Goal: Check status

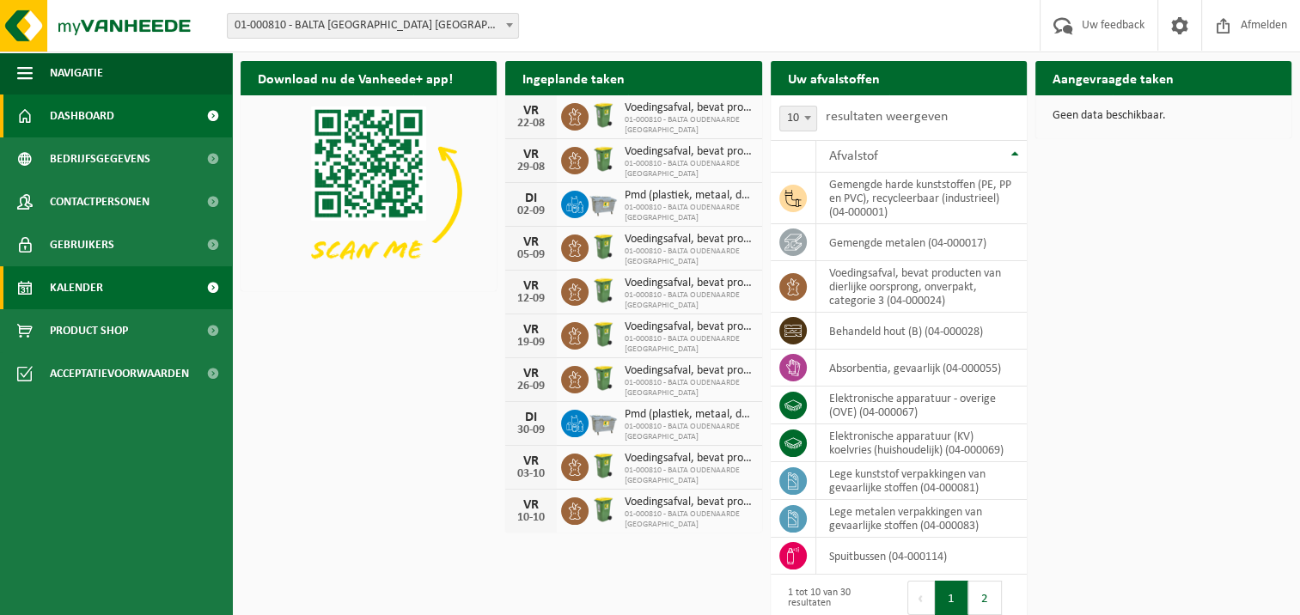
click at [74, 283] on span "Kalender" at bounding box center [76, 287] width 53 height 43
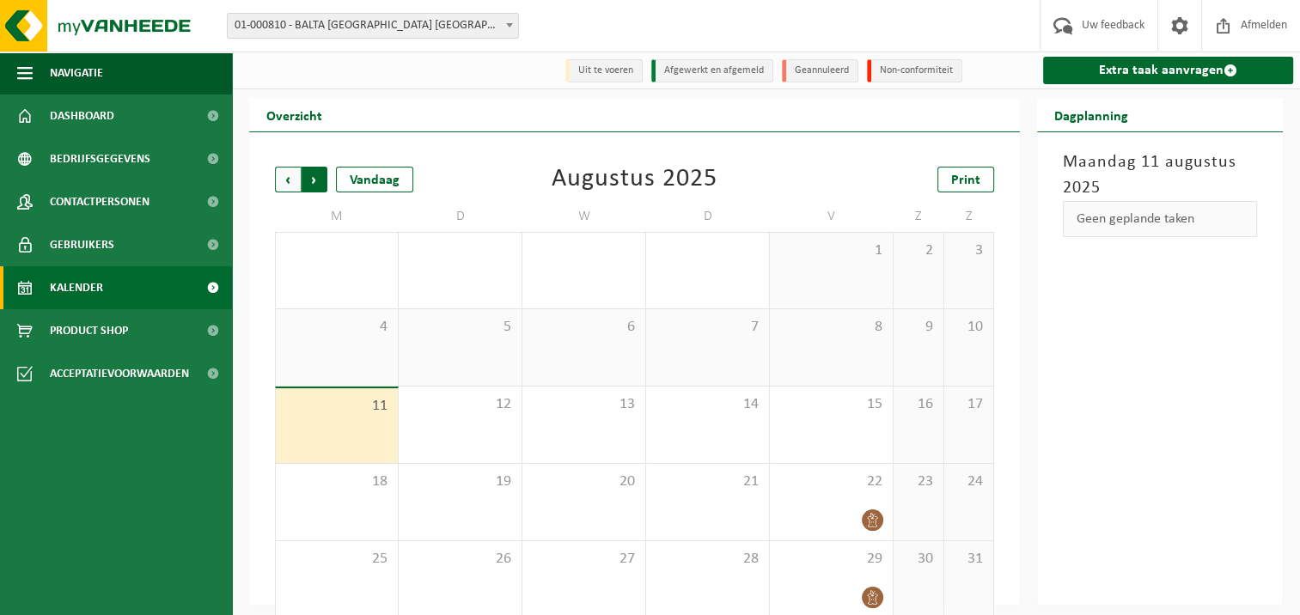
click at [287, 186] on span "Vorige" at bounding box center [288, 180] width 26 height 26
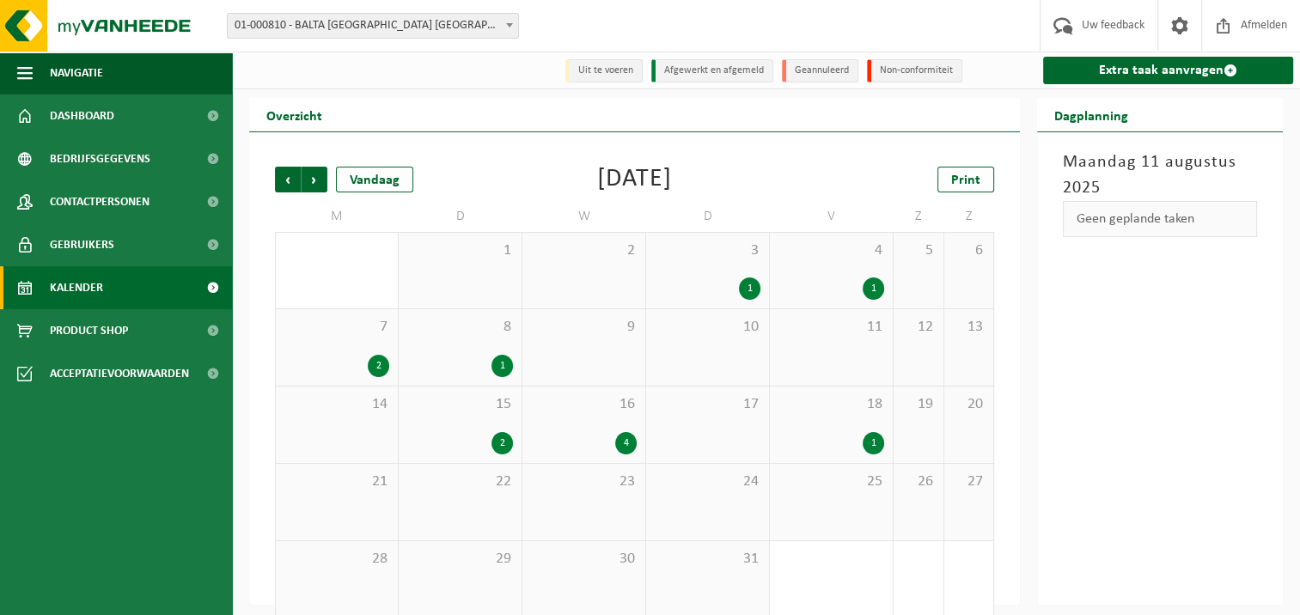
click at [744, 289] on div "1" at bounding box center [749, 289] width 21 height 22
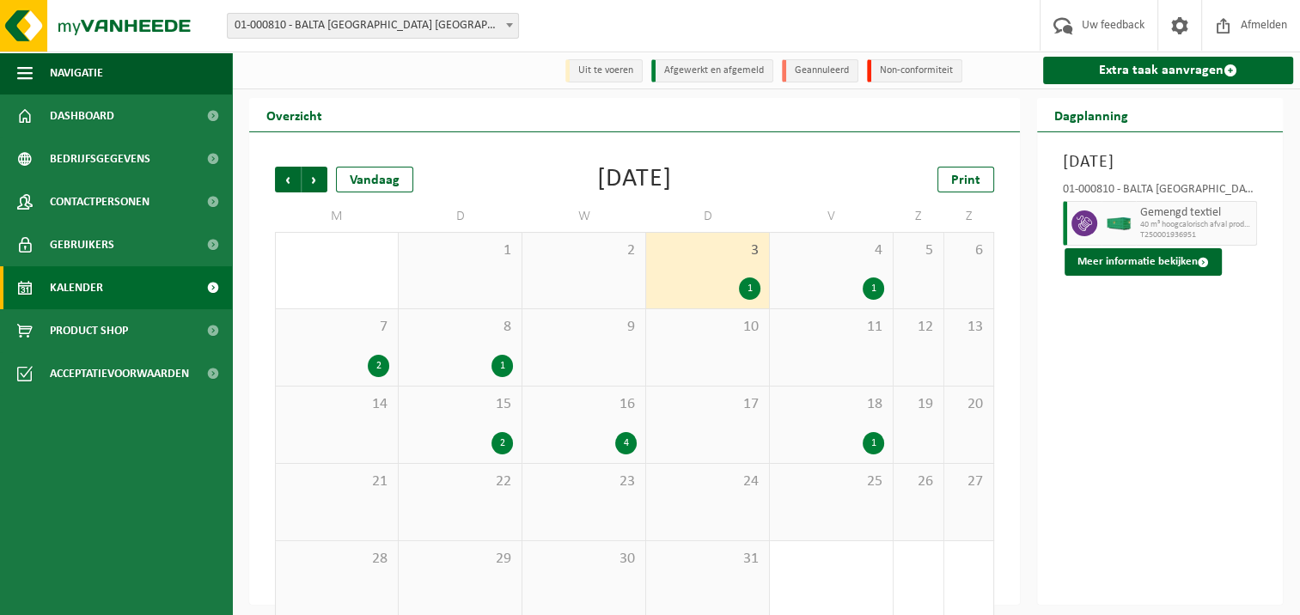
click at [1137, 224] on div "Gemengd textiel 40 m³ hoogcalorisch afval produktie (poort 9) T250001936951" at bounding box center [1196, 223] width 121 height 45
drag, startPoint x: 1137, startPoint y: 224, endPoint x: 1116, endPoint y: 222, distance: 21.6
click at [1116, 222] on img at bounding box center [1119, 223] width 26 height 13
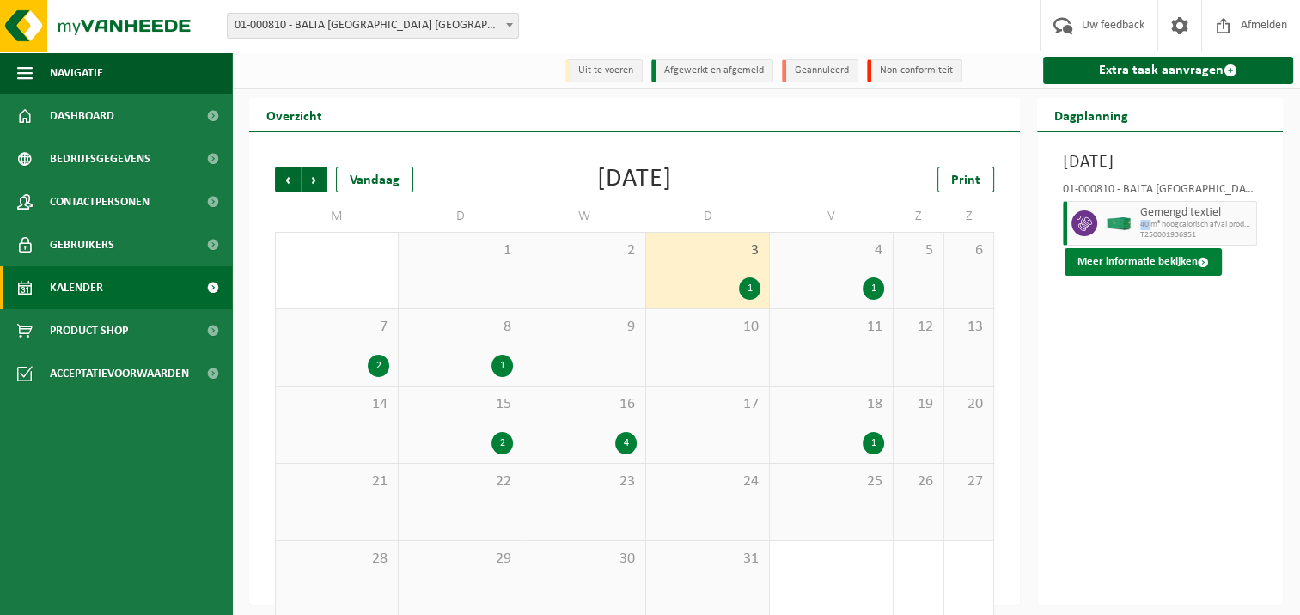
click at [1133, 261] on button "Meer informatie bekijken" at bounding box center [1142, 261] width 157 height 27
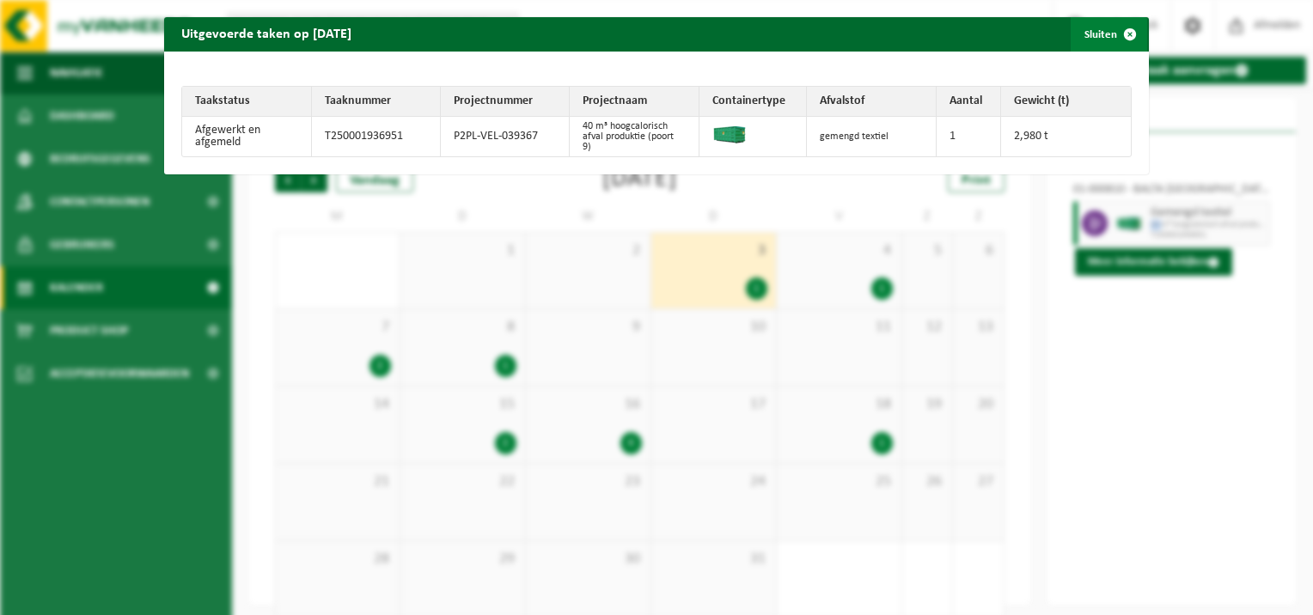
click at [1119, 34] on span "button" at bounding box center [1130, 34] width 34 height 34
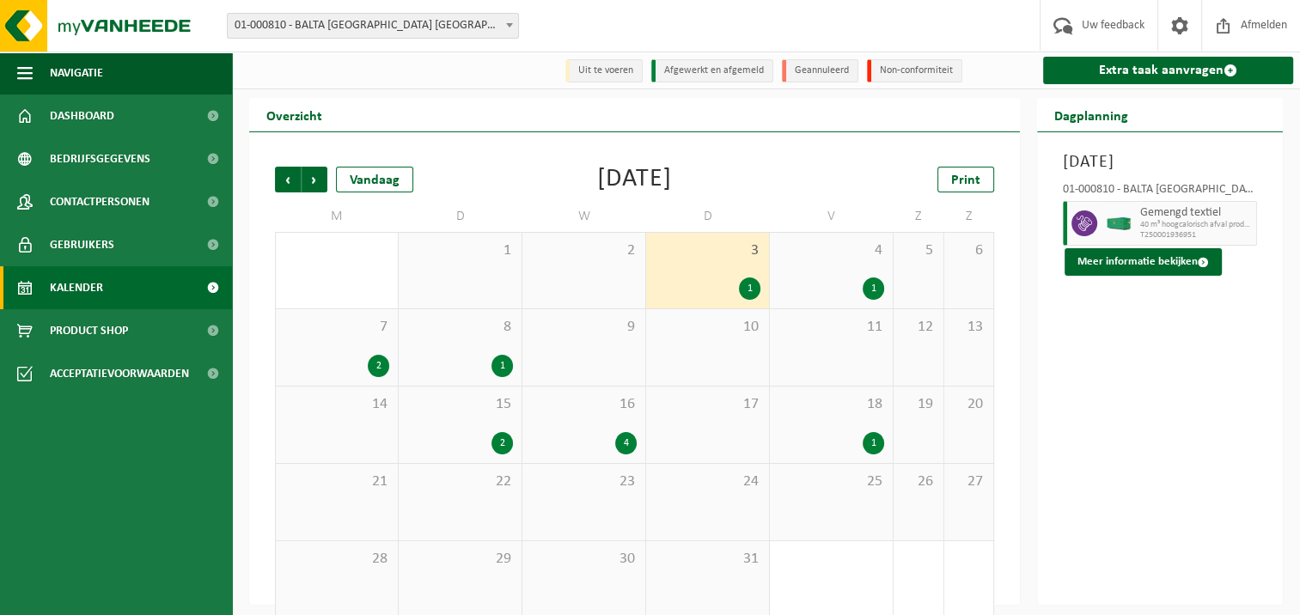
click at [875, 284] on div "1" at bounding box center [873, 289] width 21 height 22
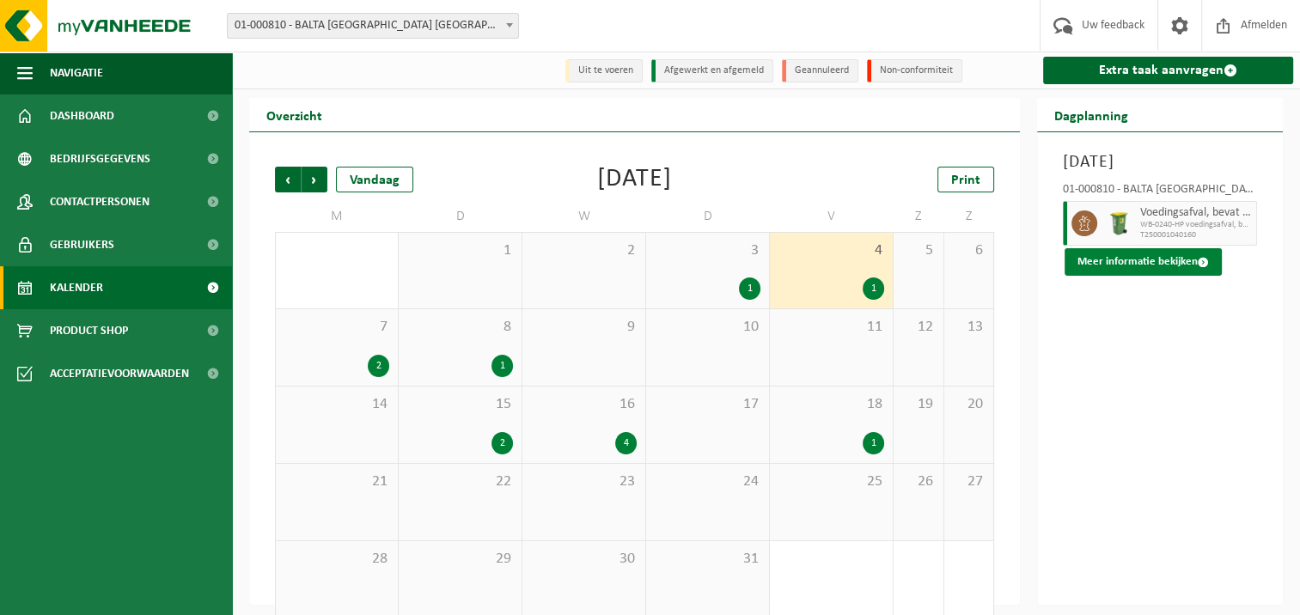
click at [1122, 254] on button "Meer informatie bekijken" at bounding box center [1142, 261] width 157 height 27
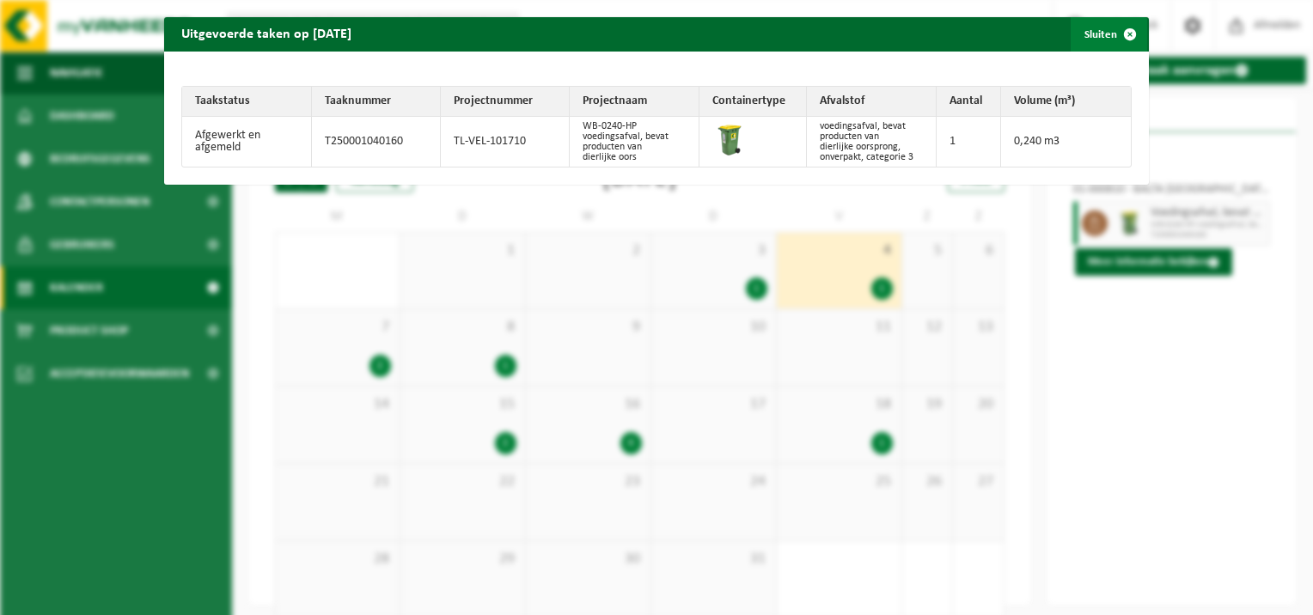
click at [1120, 36] on span "button" at bounding box center [1130, 34] width 34 height 34
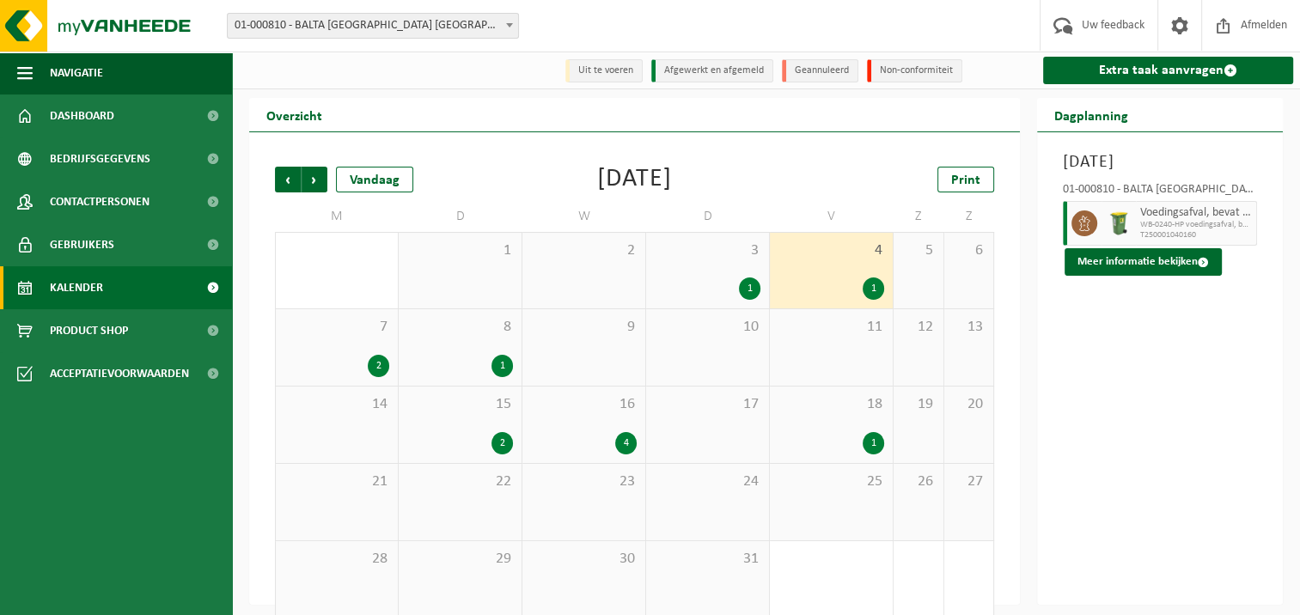
click at [378, 357] on div "2" at bounding box center [378, 366] width 21 height 22
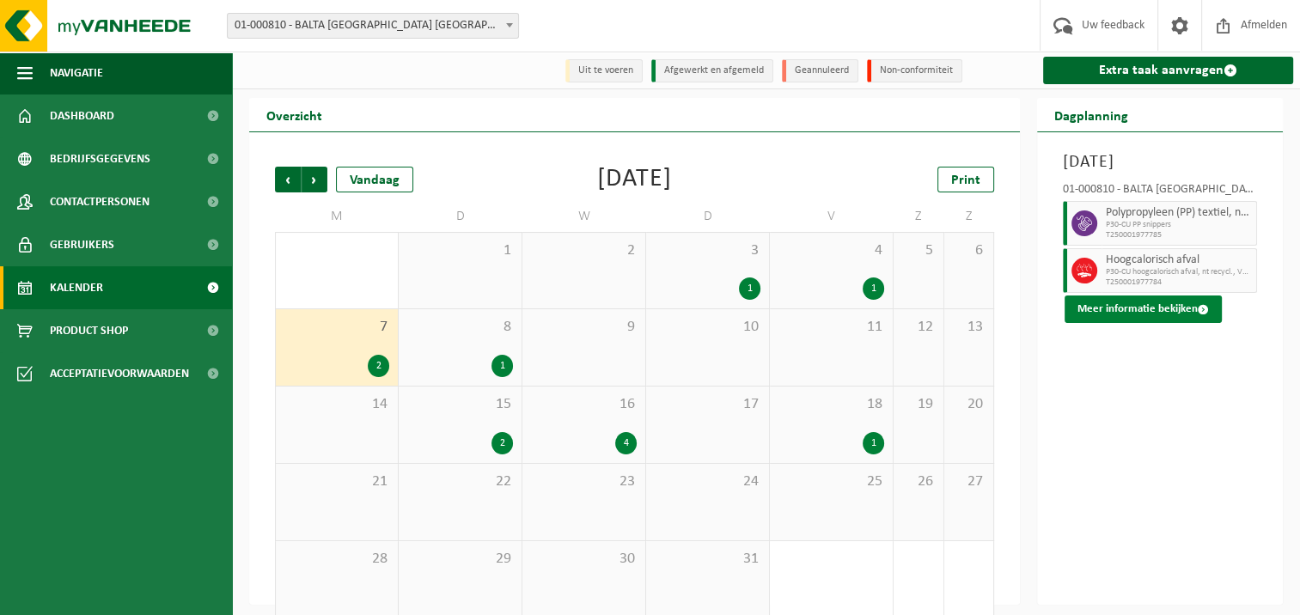
click at [1110, 313] on button "Meer informatie bekijken" at bounding box center [1142, 309] width 157 height 27
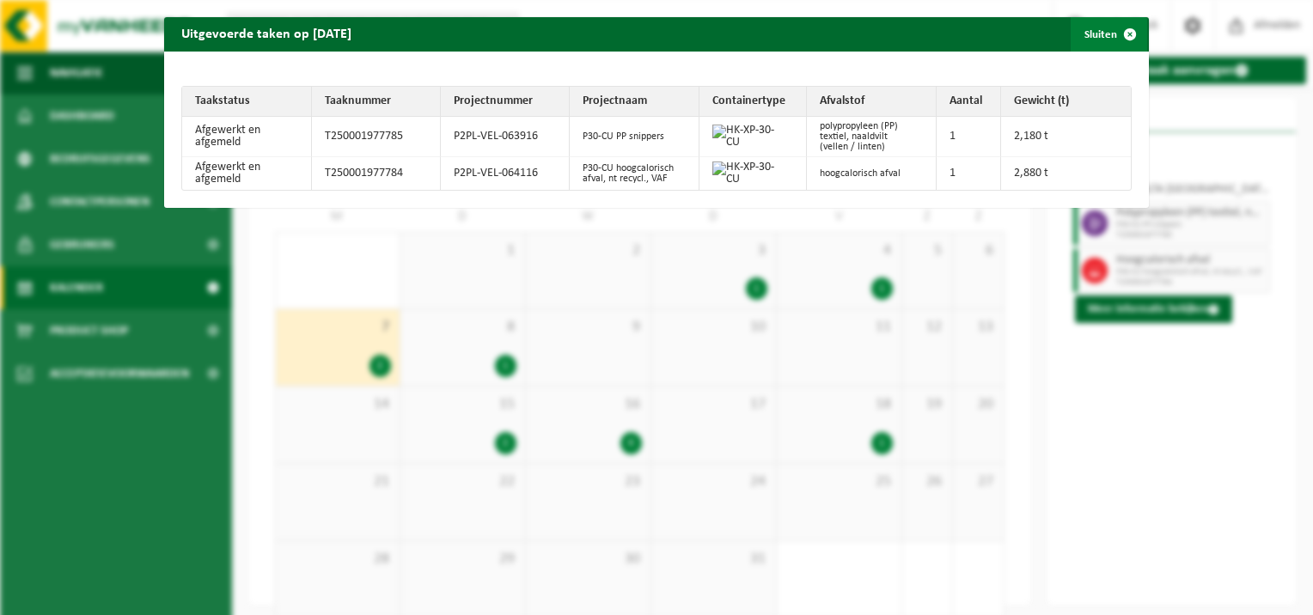
click at [1117, 31] on span "button" at bounding box center [1130, 34] width 34 height 34
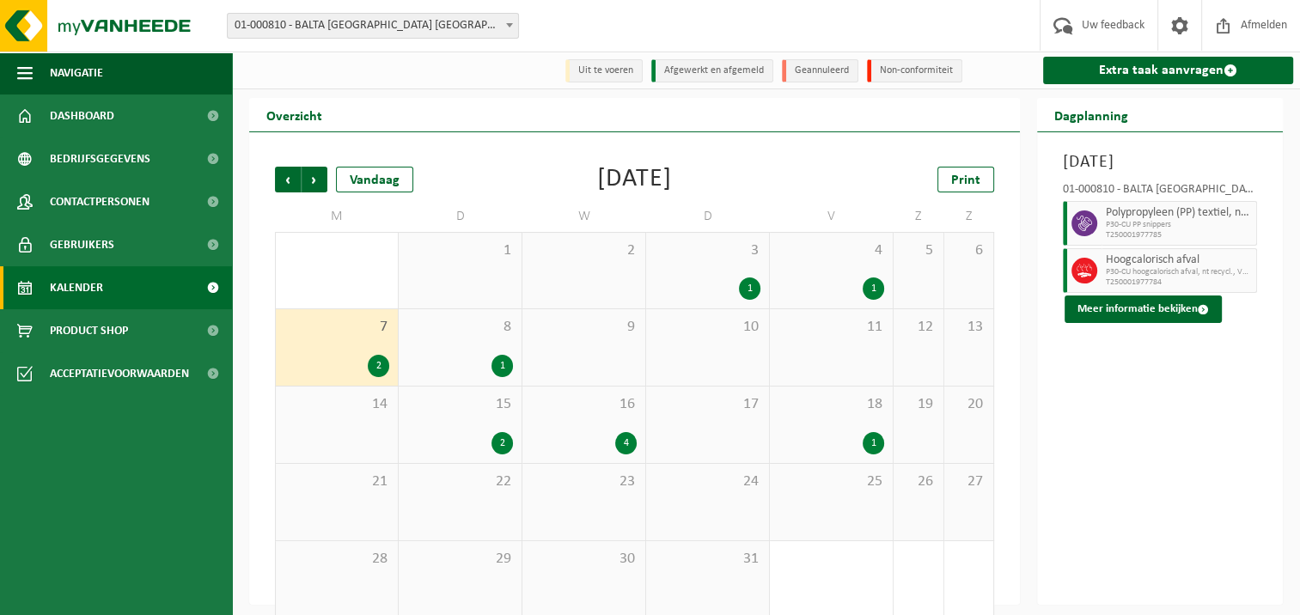
click at [503, 364] on div "1" at bounding box center [501, 366] width 21 height 22
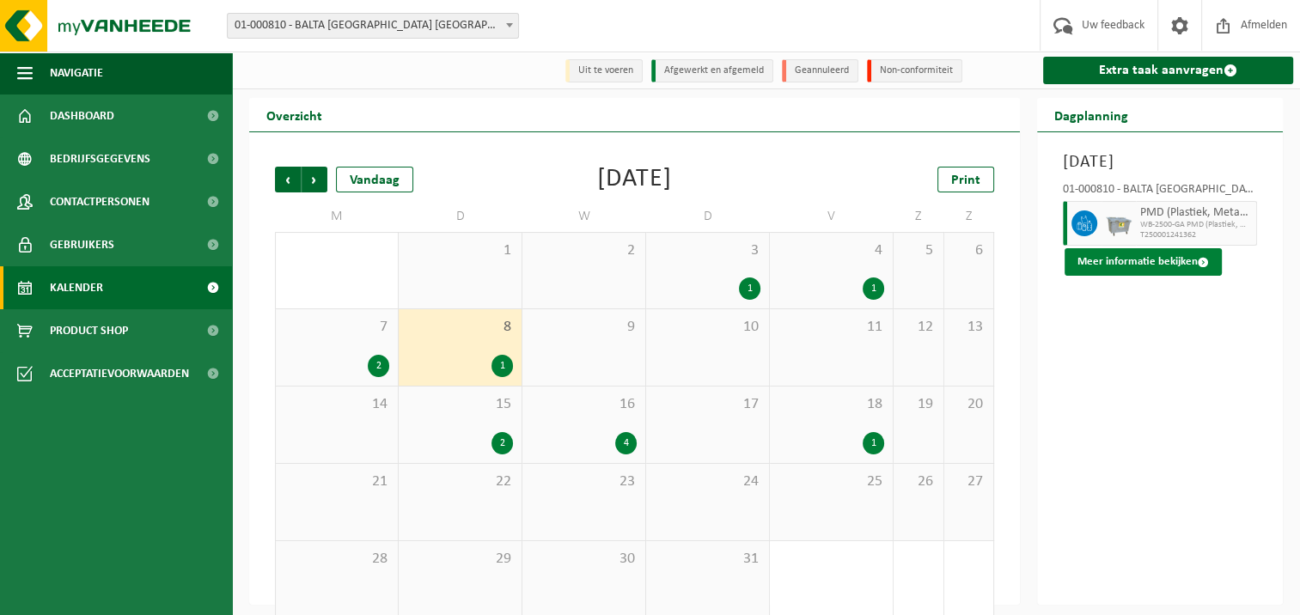
click at [1089, 263] on button "Meer informatie bekijken" at bounding box center [1142, 261] width 157 height 27
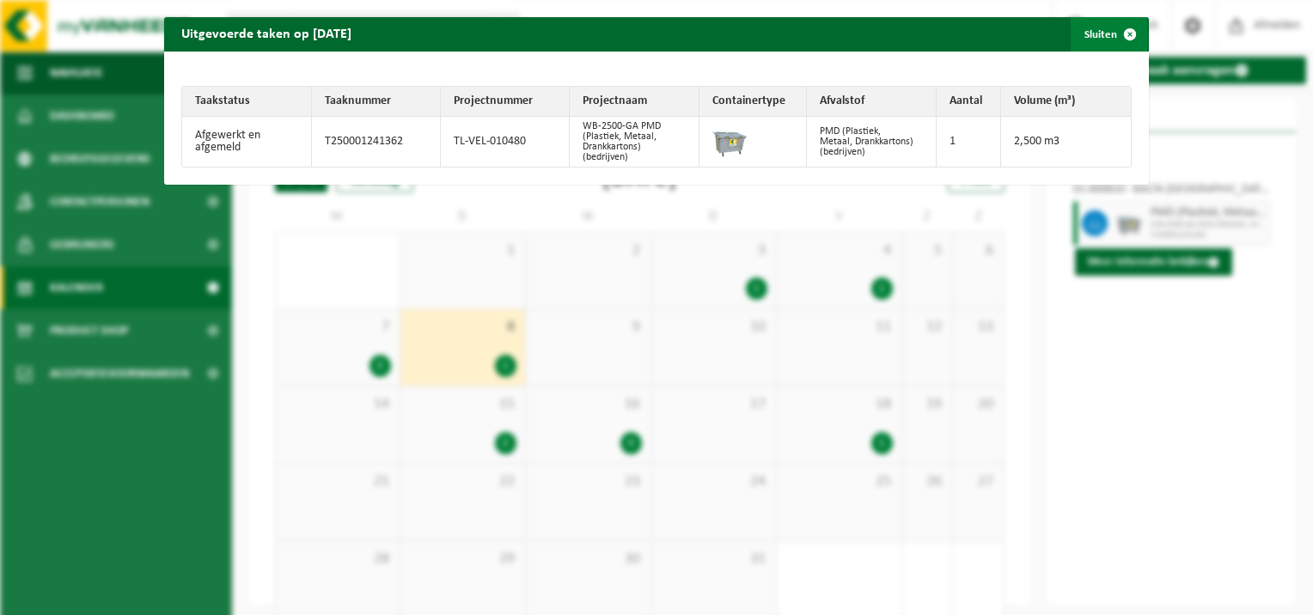
click at [1117, 28] on span "button" at bounding box center [1130, 34] width 34 height 34
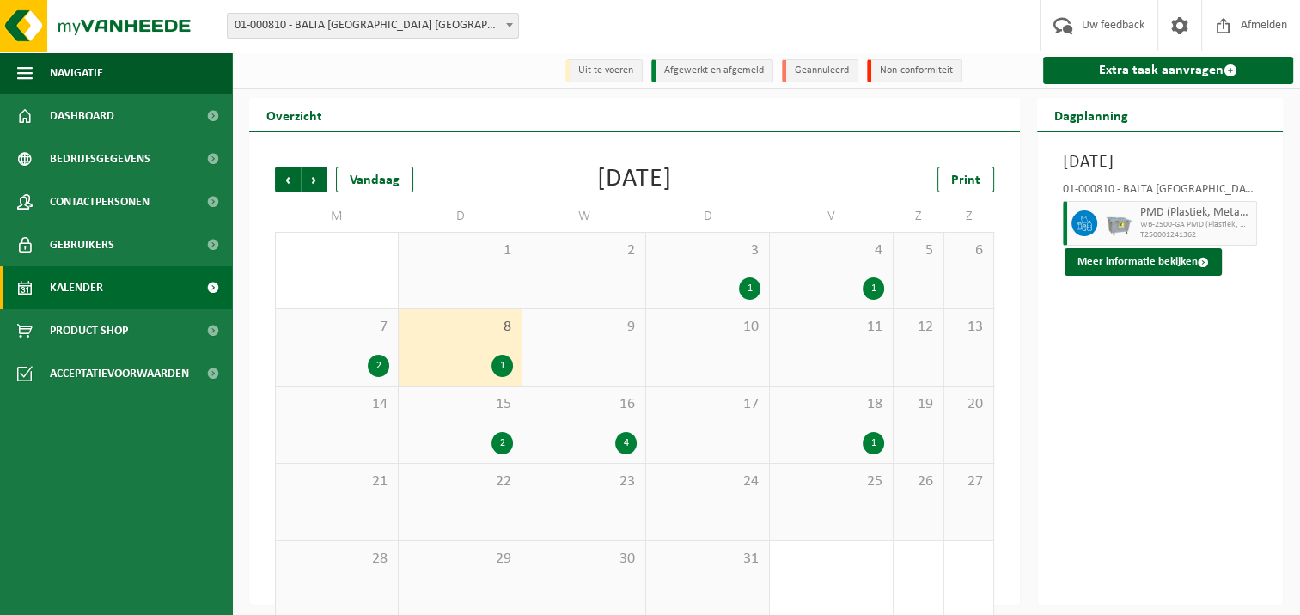
click at [500, 443] on div "2" at bounding box center [501, 443] width 21 height 22
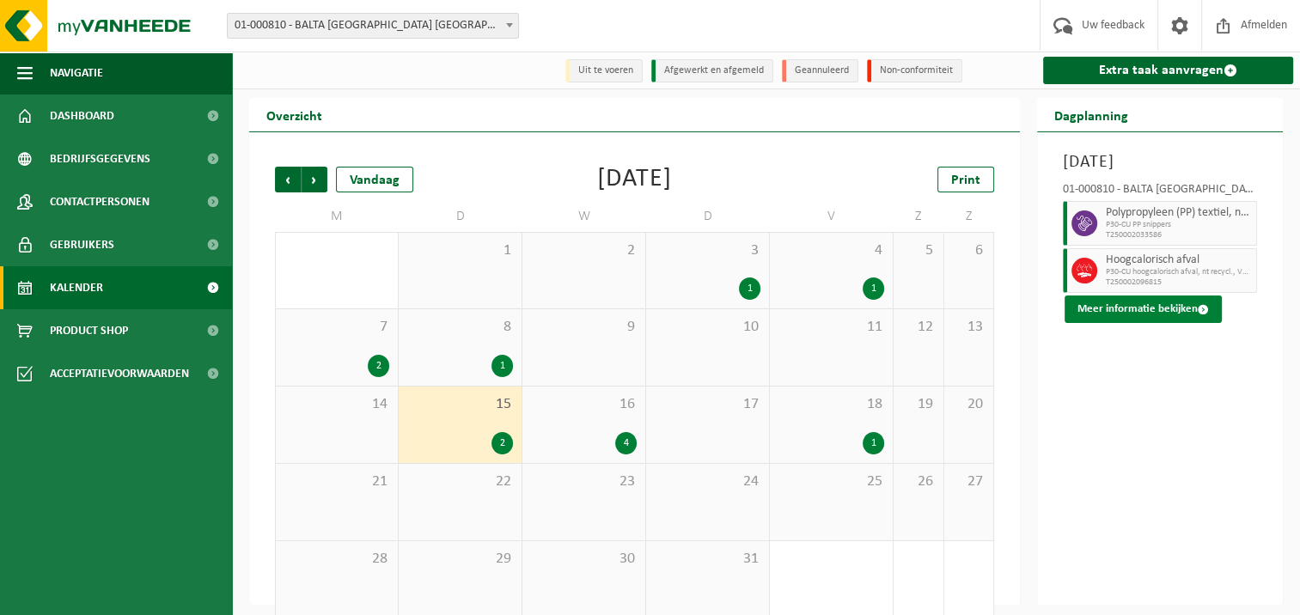
click at [1086, 308] on button "Meer informatie bekijken" at bounding box center [1142, 309] width 157 height 27
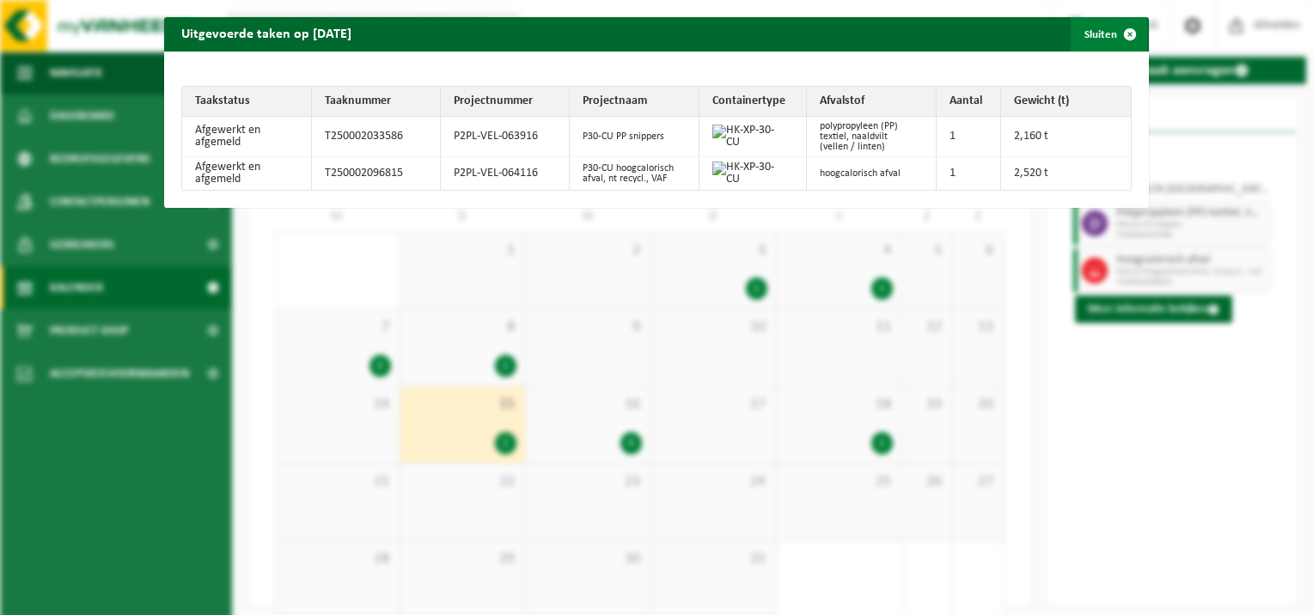
click at [1117, 26] on span "button" at bounding box center [1130, 34] width 34 height 34
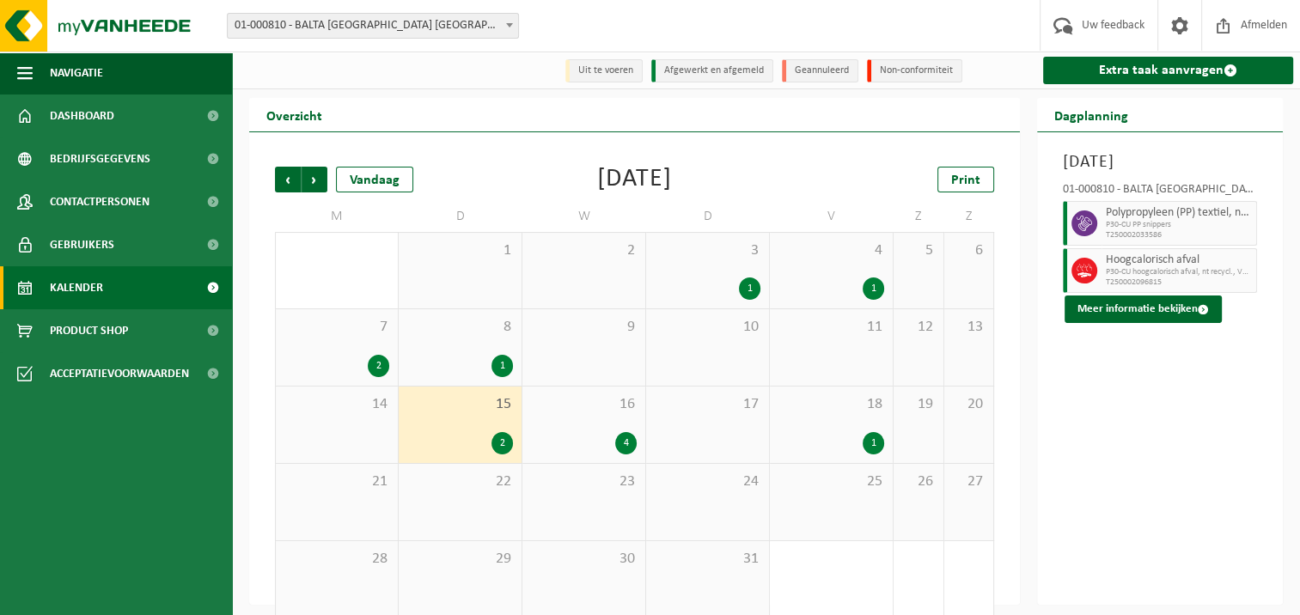
click at [376, 364] on div "2" at bounding box center [378, 366] width 21 height 22
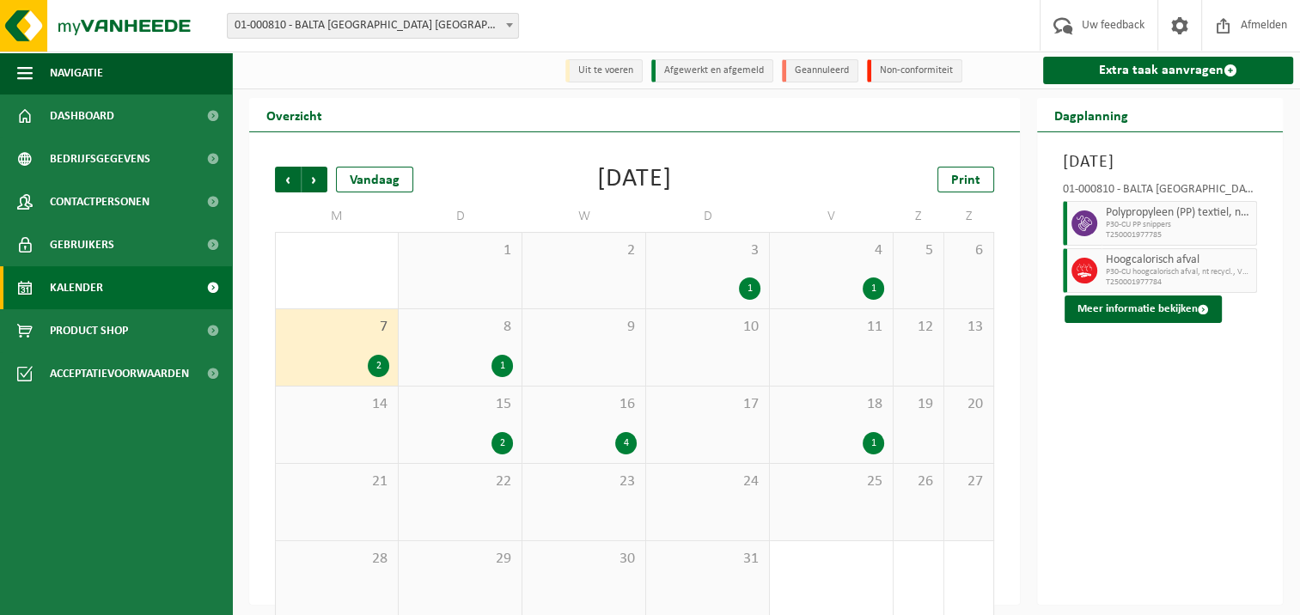
click at [376, 364] on div "2" at bounding box center [378, 366] width 21 height 22
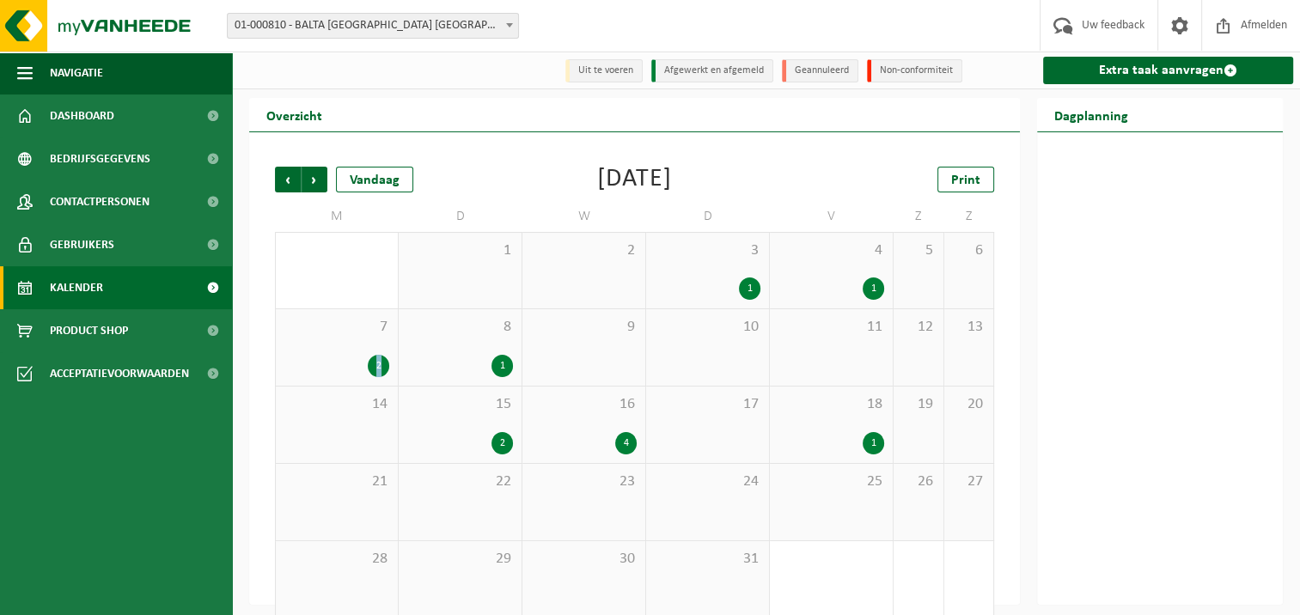
click at [376, 364] on div "2" at bounding box center [378, 366] width 21 height 22
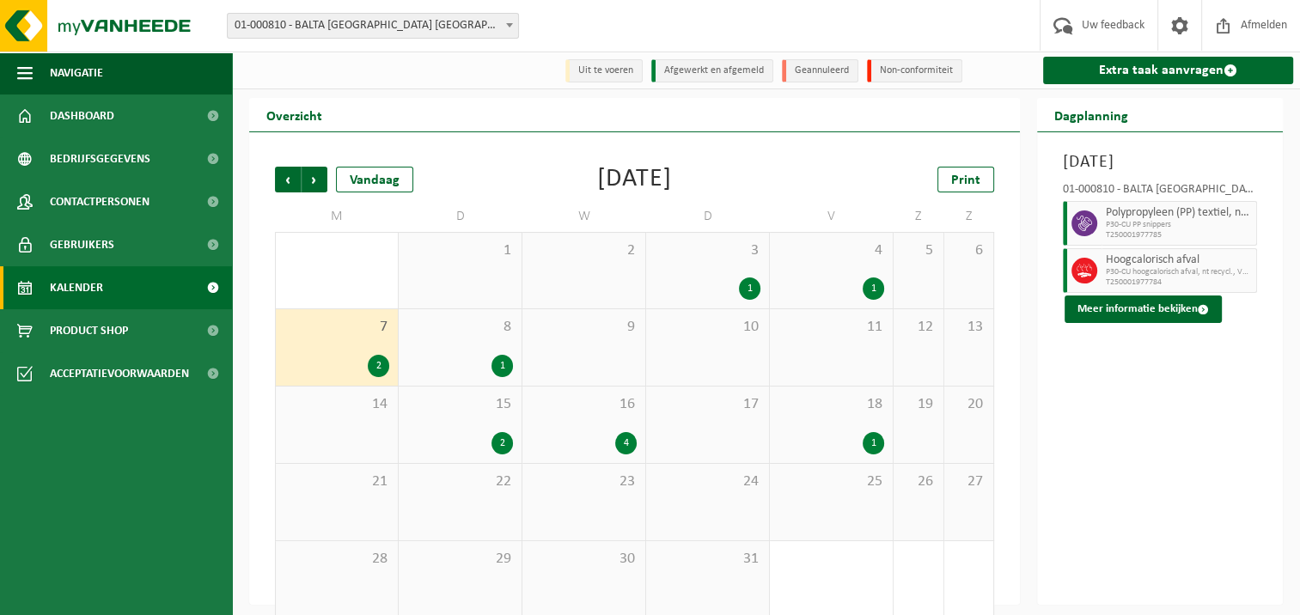
click at [1134, 273] on span "P30-CU hoogcalorisch afval, nt recycl., VAF" at bounding box center [1179, 272] width 146 height 10
click at [1151, 313] on button "Meer informatie bekijken" at bounding box center [1142, 309] width 157 height 27
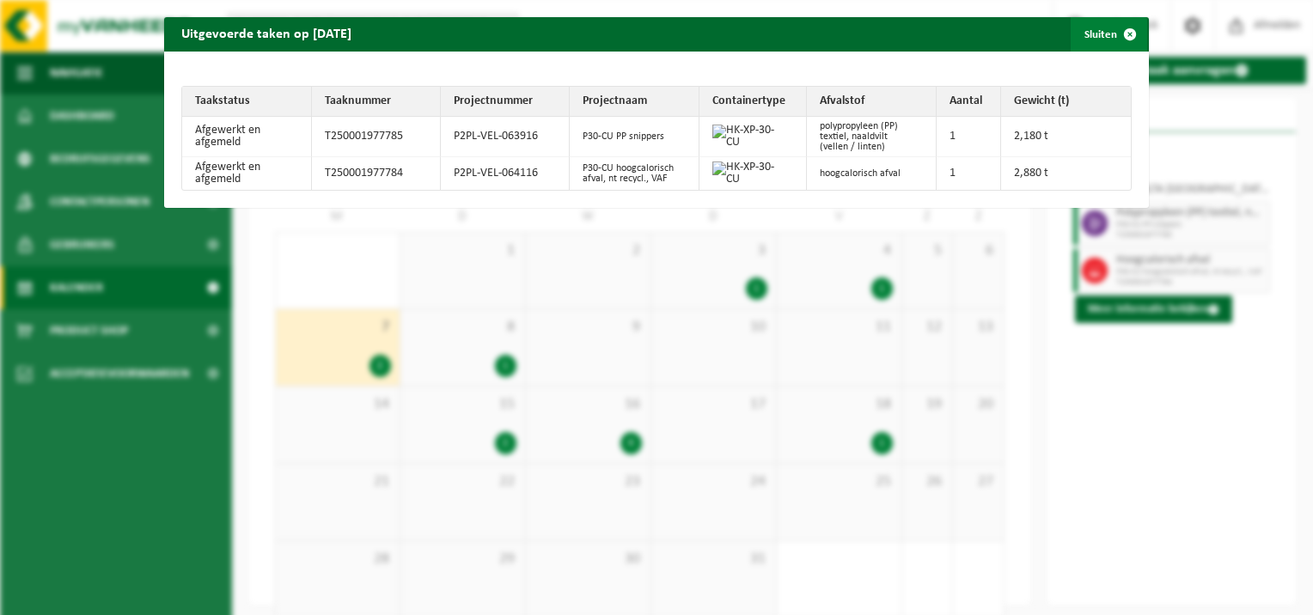
click at [1114, 31] on span "button" at bounding box center [1130, 34] width 34 height 34
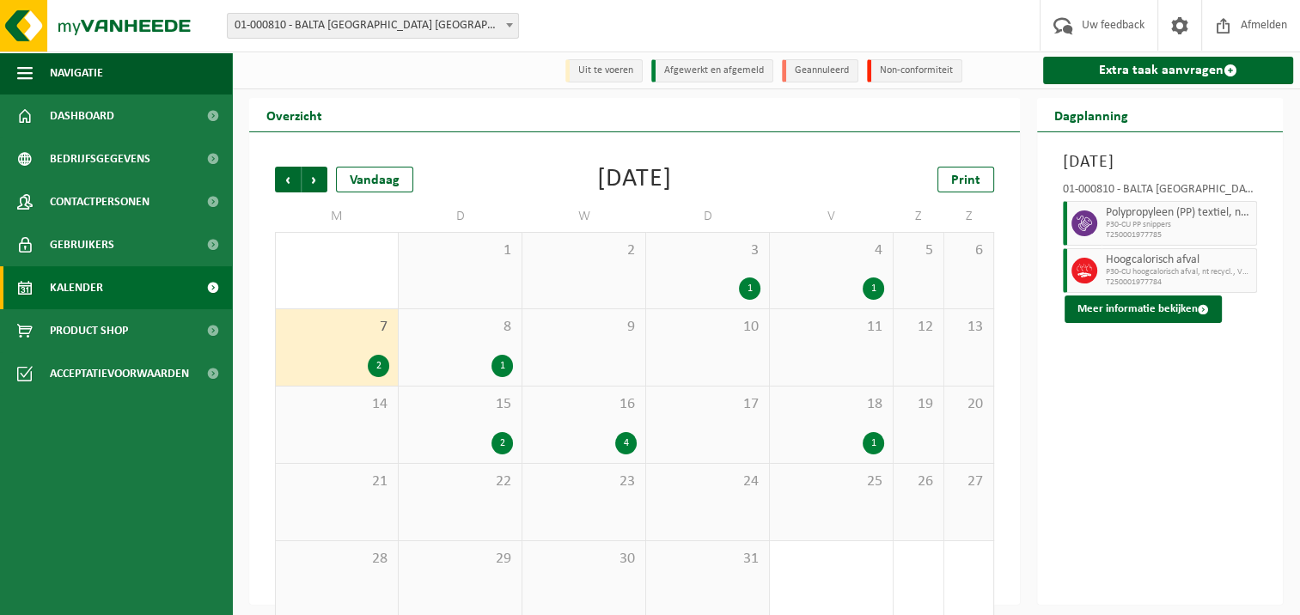
click at [498, 447] on div "2" at bounding box center [501, 443] width 21 height 22
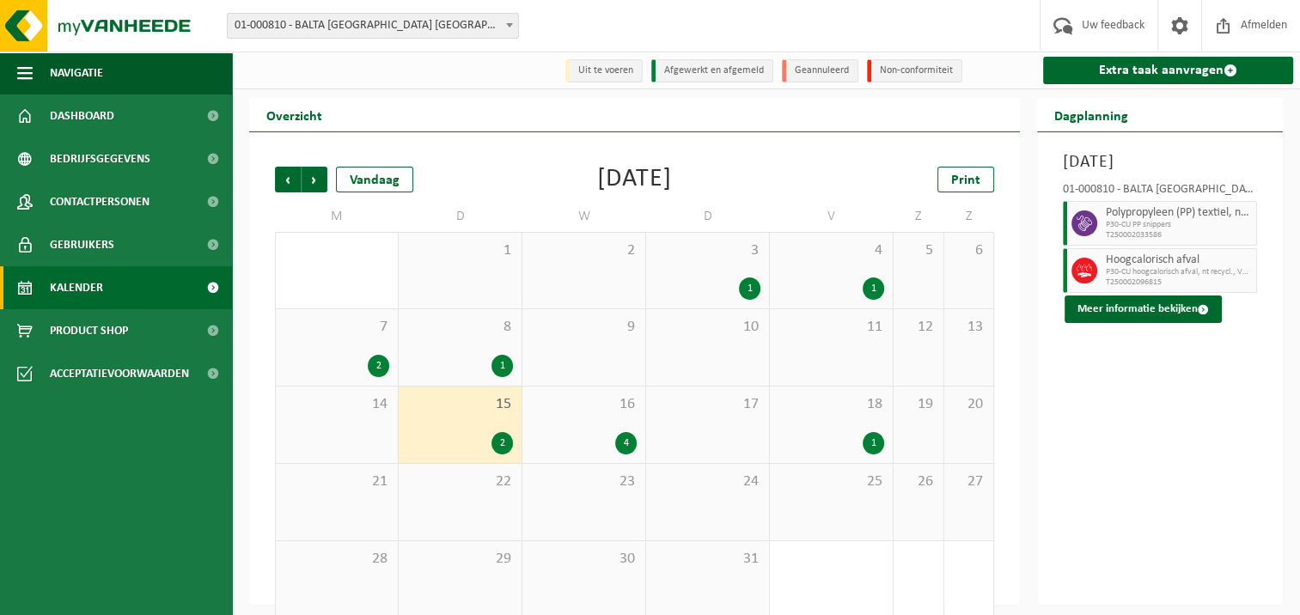
click at [498, 447] on div "2" at bounding box center [501, 443] width 21 height 22
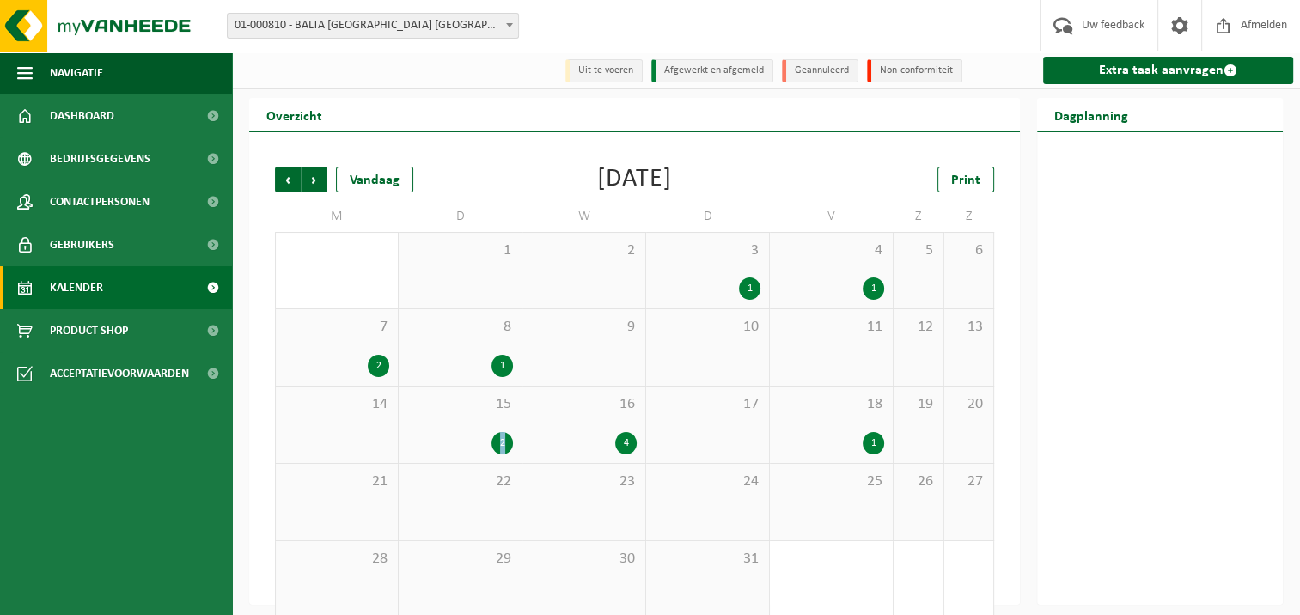
click at [498, 447] on div "2" at bounding box center [501, 443] width 21 height 22
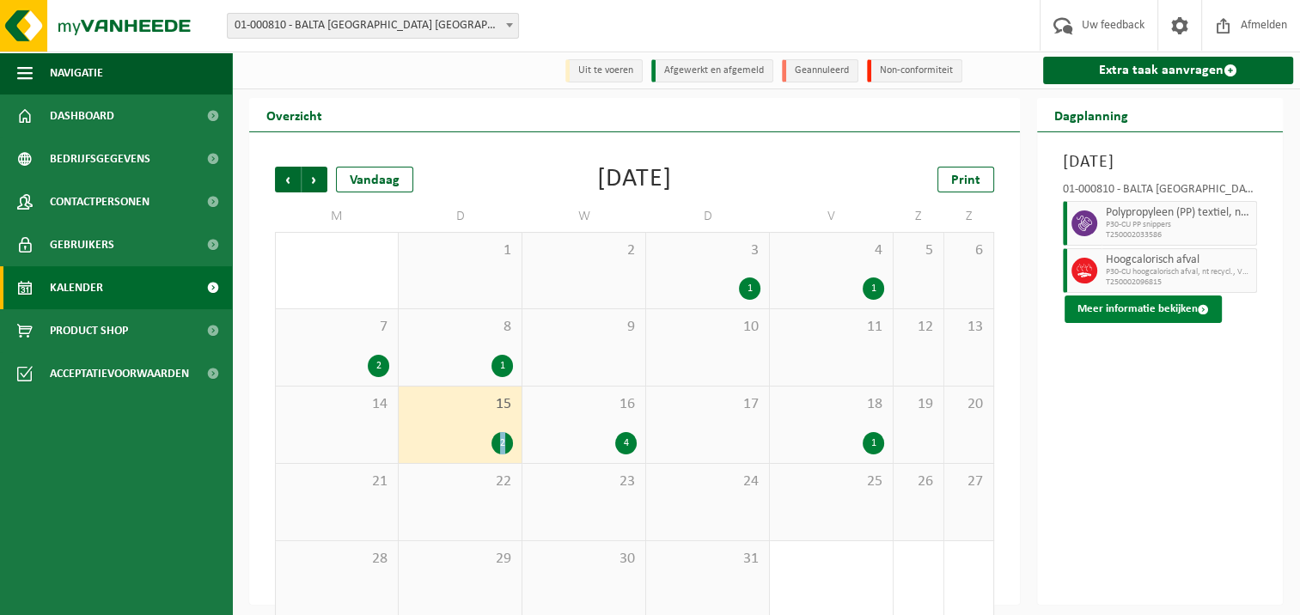
click at [1111, 320] on button "Meer informatie bekijken" at bounding box center [1142, 309] width 157 height 27
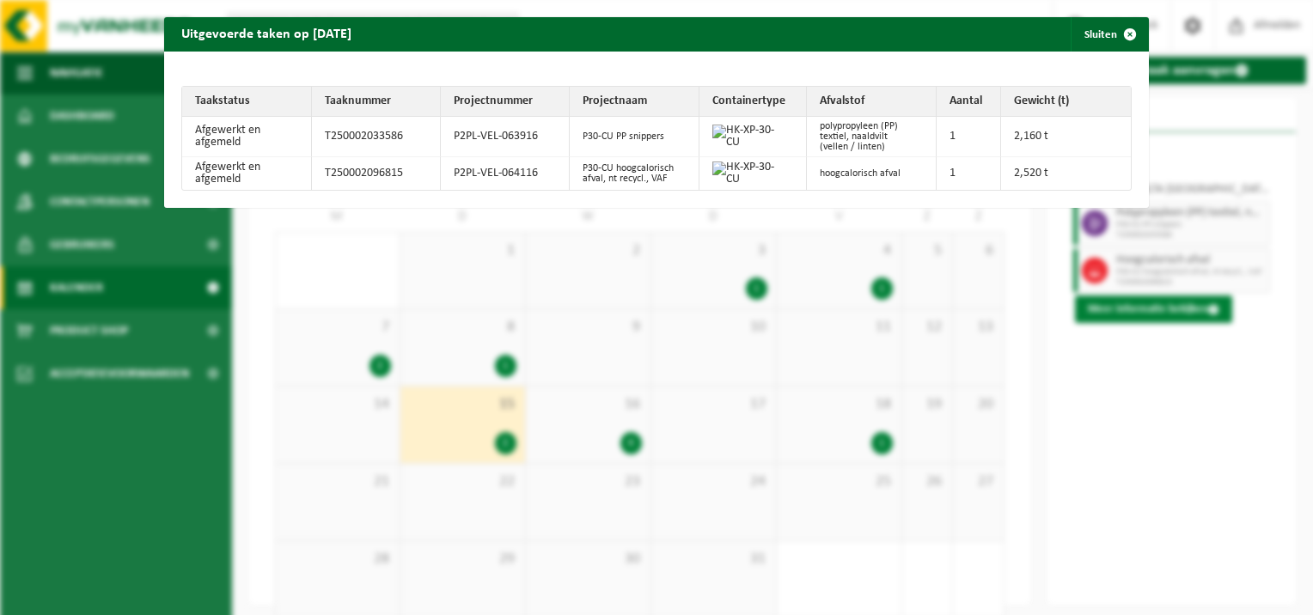
click at [1111, 320] on div "Uitgevoerde taken op 2025-07-15 Sluiten Taakstatus Taaknummer Projectnummer Pro…" at bounding box center [656, 307] width 1313 height 615
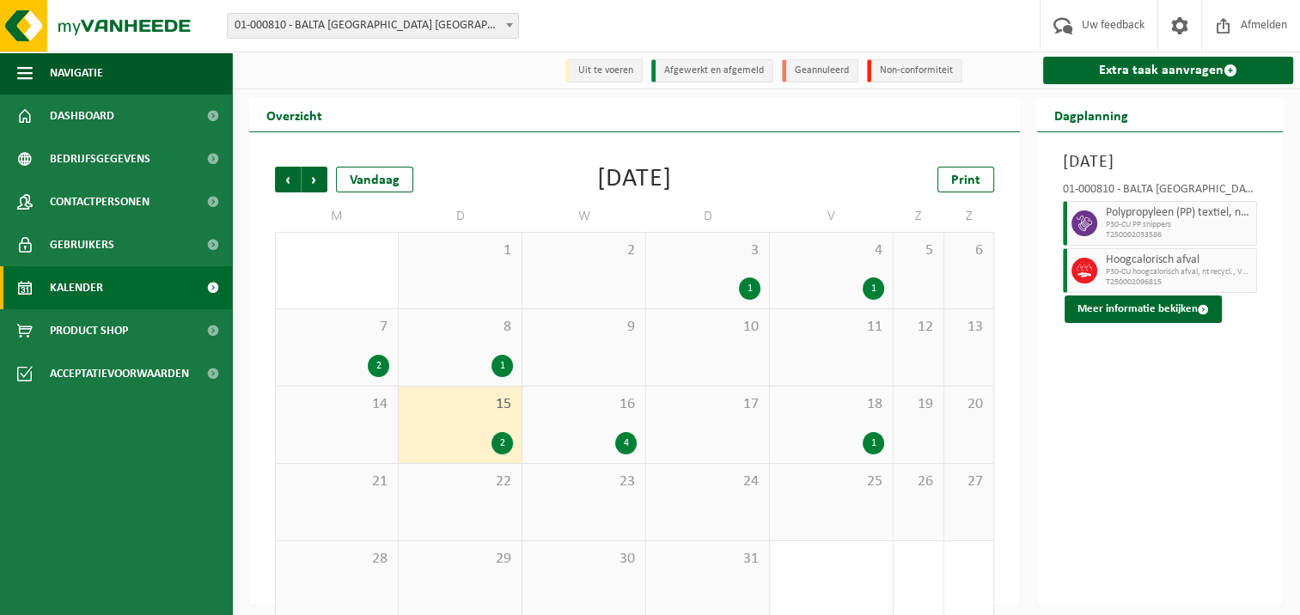
click at [376, 369] on div "2" at bounding box center [378, 366] width 21 height 22
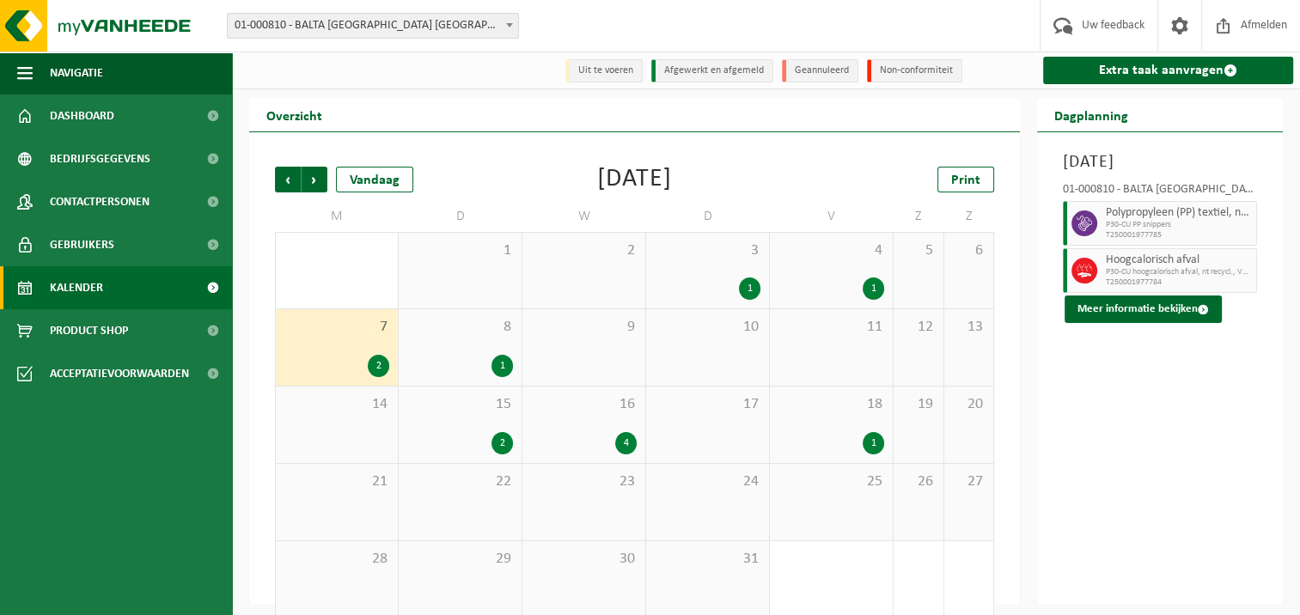
click at [503, 447] on div "2" at bounding box center [501, 443] width 21 height 22
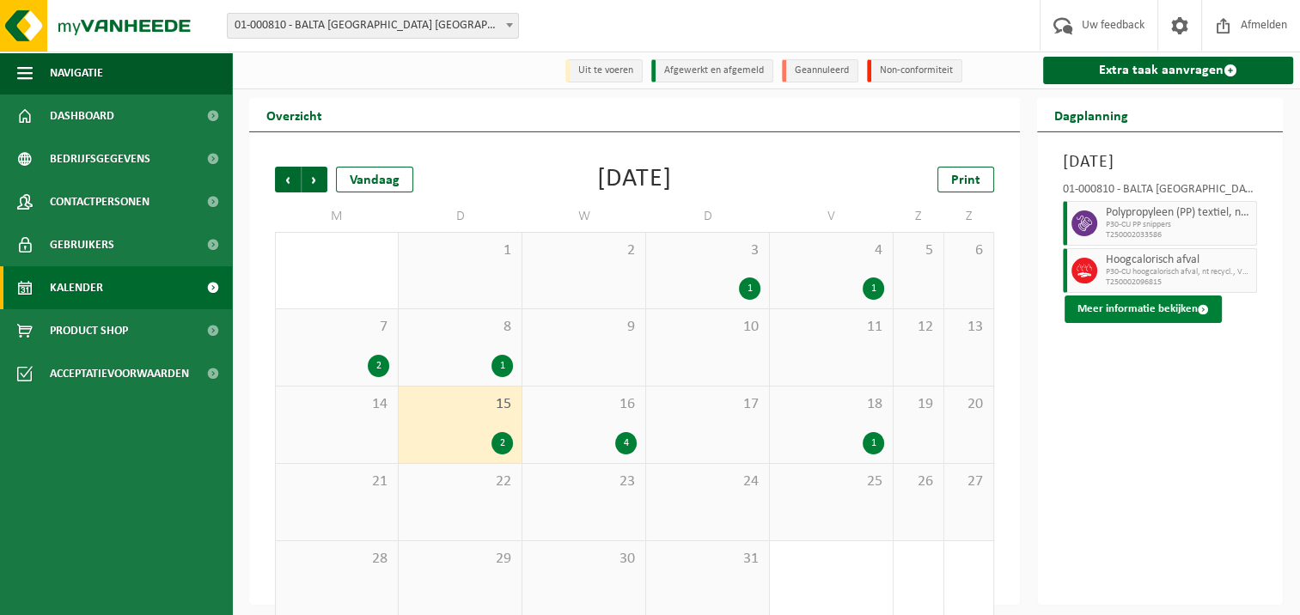
click at [1136, 307] on button "Meer informatie bekijken" at bounding box center [1142, 309] width 157 height 27
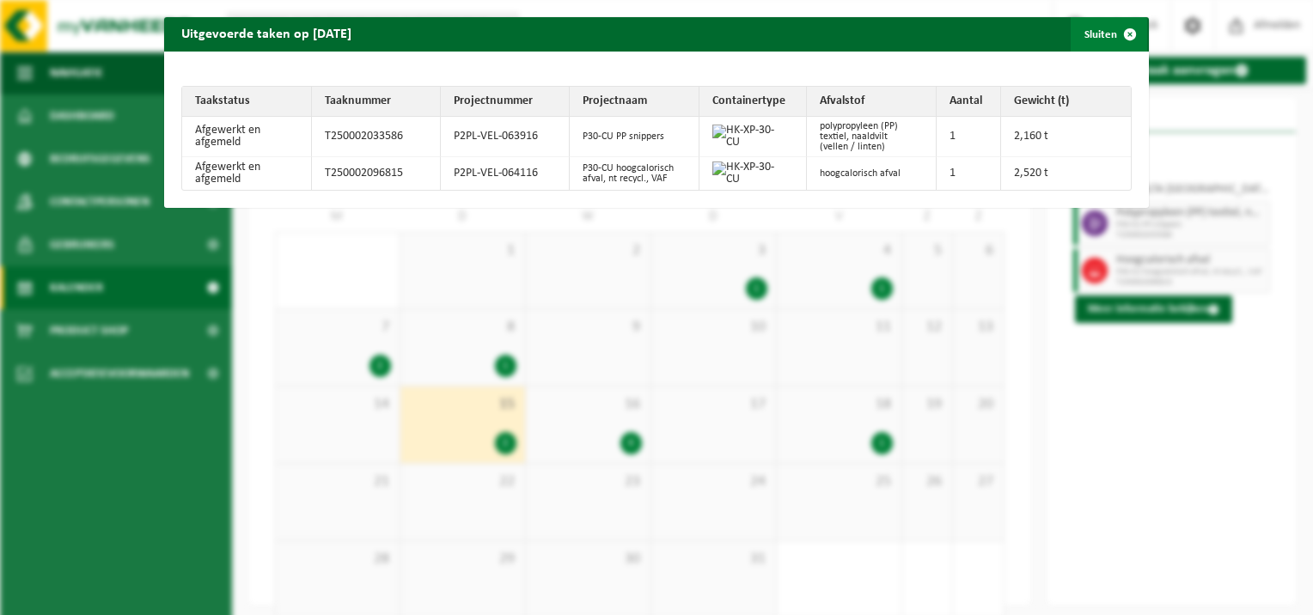
click at [1120, 25] on span "button" at bounding box center [1130, 34] width 34 height 34
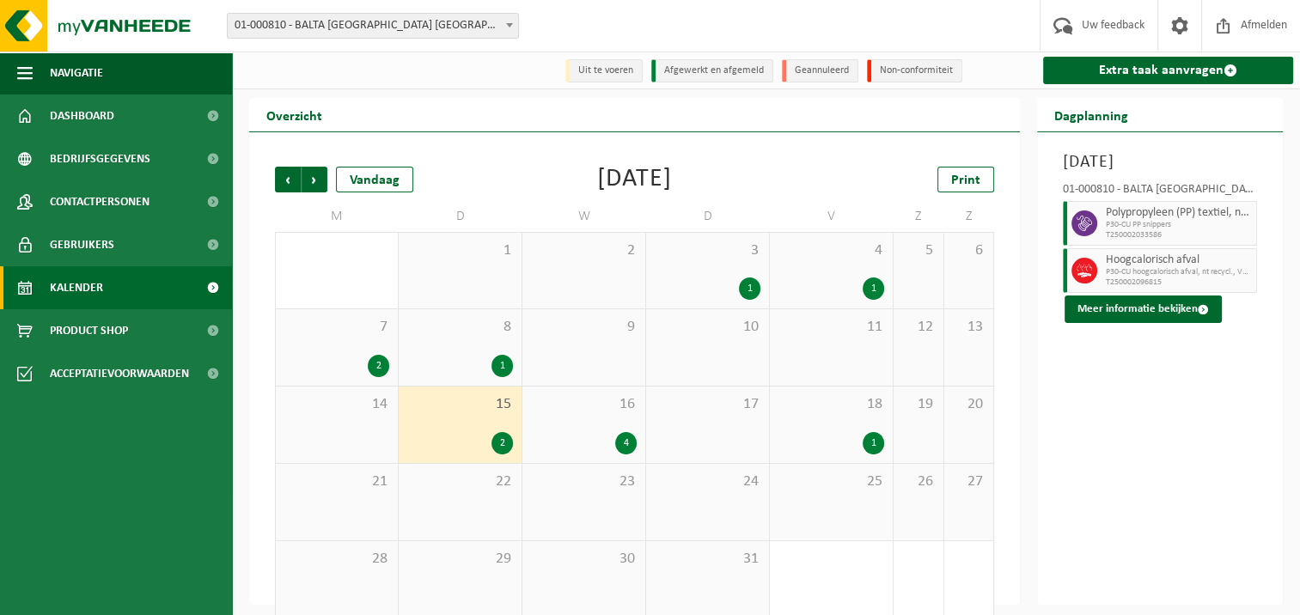
click at [869, 440] on div "1" at bounding box center [873, 443] width 21 height 22
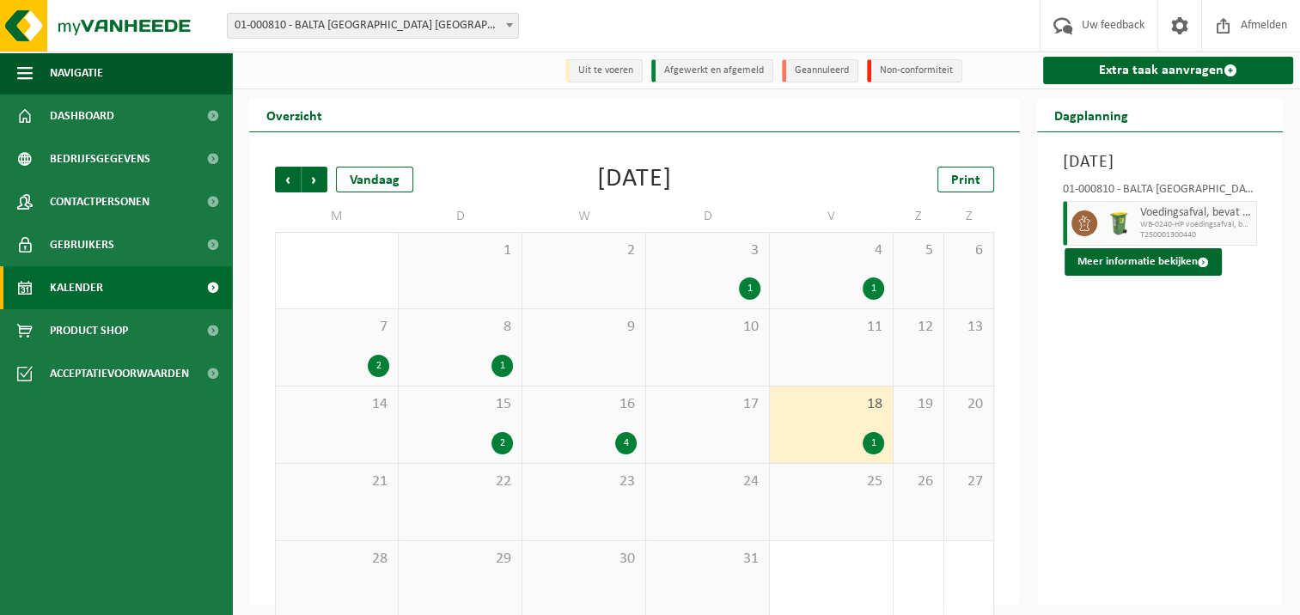
click at [625, 445] on div "4" at bounding box center [625, 443] width 21 height 22
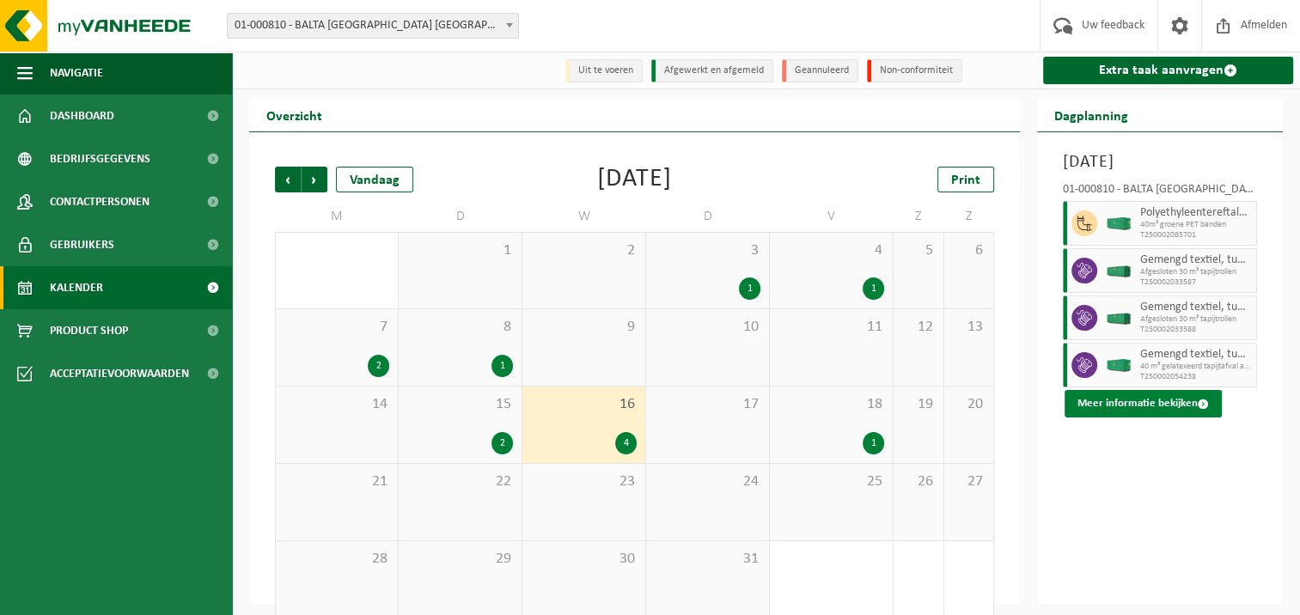
click at [1114, 398] on button "Meer informatie bekijken" at bounding box center [1142, 403] width 157 height 27
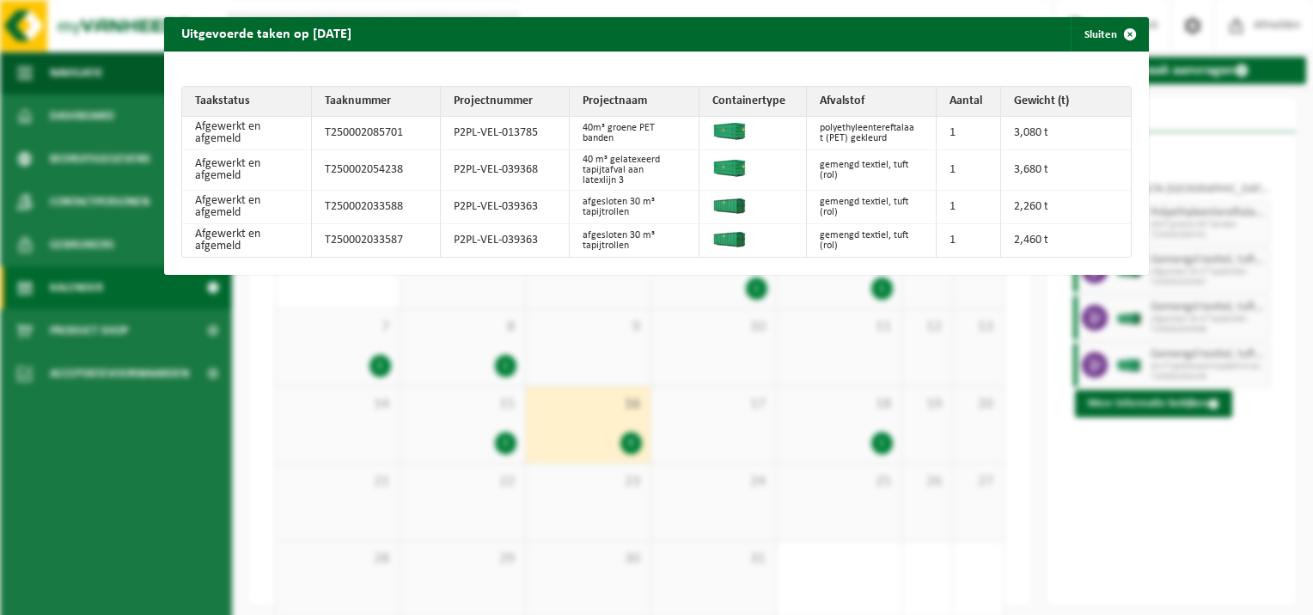
click at [1109, 357] on div "Uitgevoerde taken op 2025-07-16 Sluiten Taakstatus Taaknummer Projectnummer Pro…" at bounding box center [656, 307] width 1313 height 615
